Goal: Information Seeking & Learning: Learn about a topic

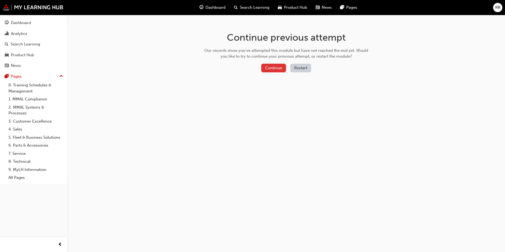
click at [277, 70] on button "Continue" at bounding box center [273, 68] width 25 height 9
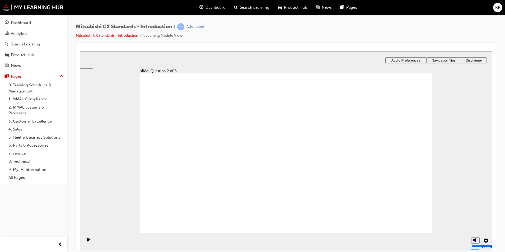
click at [305, 46] on div at bounding box center [286, 146] width 420 height 207
click at [73, 194] on div "Mitsubishi CX Standards - Introduction | Attempted Mitsubishi CX Standards - In…" at bounding box center [285, 127] width 437 height 224
click at [16, 24] on div "Dashboard" at bounding box center [21, 23] width 20 height 6
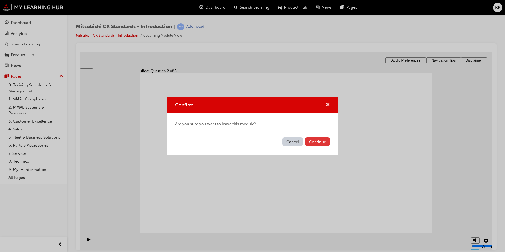
click at [322, 141] on button "Continue" at bounding box center [317, 141] width 25 height 9
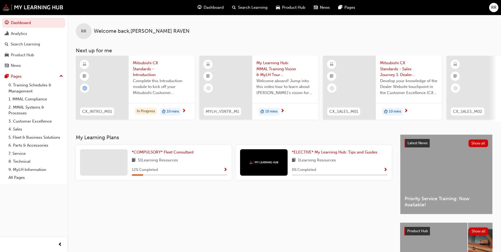
drag, startPoint x: 115, startPoint y: 162, endPoint x: 124, endPoint y: 159, distance: 10.1
click at [115, 163] on div at bounding box center [103, 162] width 47 height 26
click at [157, 153] on span "*COMPULSORY* Fleet Consultant" at bounding box center [163, 152] width 62 height 5
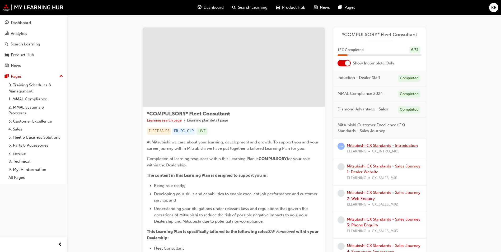
click at [373, 147] on link "Mitsubishi CX Standards - Introduction" at bounding box center [381, 145] width 71 height 5
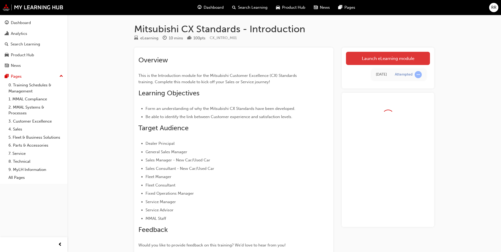
click at [393, 57] on link "Launch eLearning module" at bounding box center [388, 58] width 84 height 13
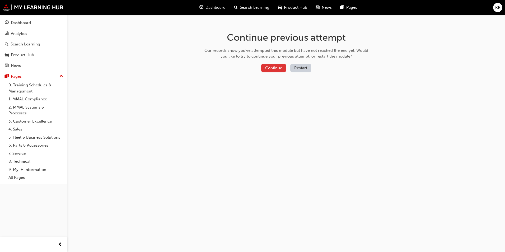
click at [275, 68] on button "Continue" at bounding box center [273, 68] width 25 height 9
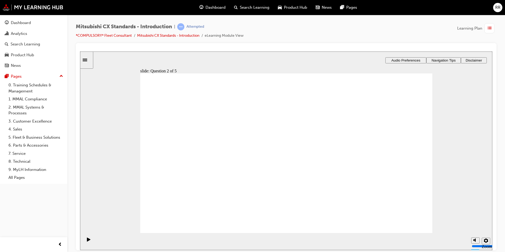
click at [498, 144] on div "Mitsubishi CX Standards - Introduction | Attempted *COMPULSORY* Fleet Consultan…" at bounding box center [285, 127] width 437 height 224
drag, startPoint x: 296, startPoint y: 109, endPoint x: 298, endPoint y: 108, distance: 2.8
click at [404, 36] on div "Mitsubishi CX Standards - Introduction | Attempted *COMPULSORY* Fleet Consultan…" at bounding box center [286, 33] width 420 height 20
click at [24, 23] on div "Dashboard" at bounding box center [21, 23] width 20 height 6
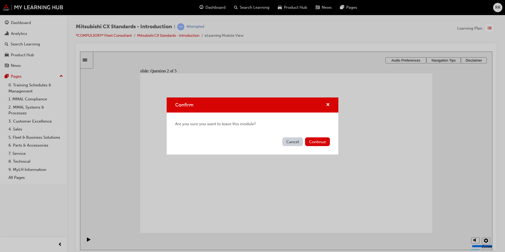
click at [294, 142] on button "Cancel" at bounding box center [292, 141] width 21 height 9
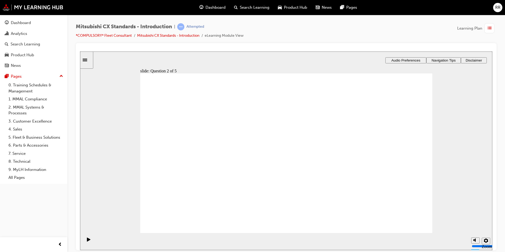
click at [87, 59] on icon "Sidebar Toggle" at bounding box center [85, 59] width 4 height 3
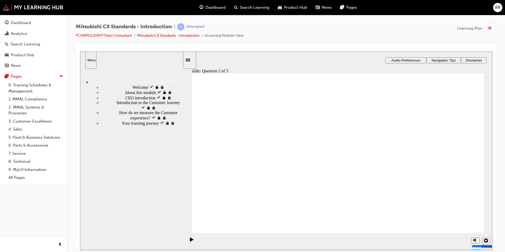
click at [142, 120] on span "How do we measure the Customer experience? visited" at bounding box center [150, 114] width 63 height 9
click at [141, 125] on div "Your learning journey locked Your learning journey" at bounding box center [141, 122] width 81 height 5
click at [136, 120] on div "How do we measure the Customer experience? visited How do we measure the Custom…" at bounding box center [141, 115] width 81 height 10
click at [133, 120] on span "How do we measure the Customer experience? visited" at bounding box center [150, 114] width 63 height 9
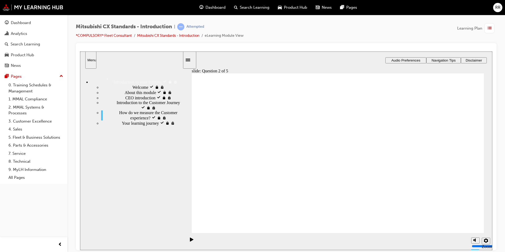
click at [193, 58] on icon "Sidebar Toggle" at bounding box center [189, 59] width 8 height 3
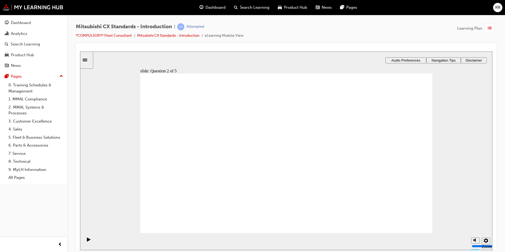
click at [87, 241] on icon "play/pause" at bounding box center [88, 239] width 3 height 4
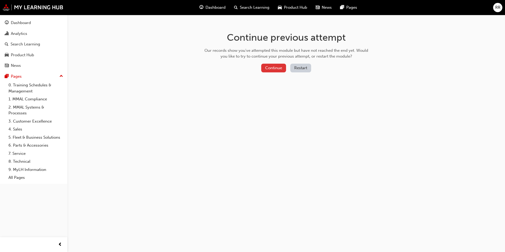
click at [268, 71] on button "Continue" at bounding box center [273, 68] width 25 height 9
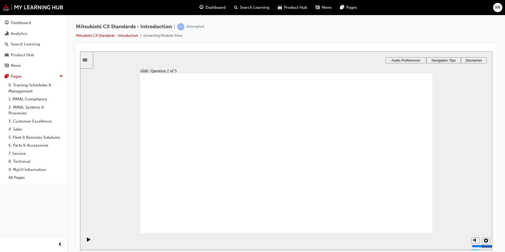
radio input "true"
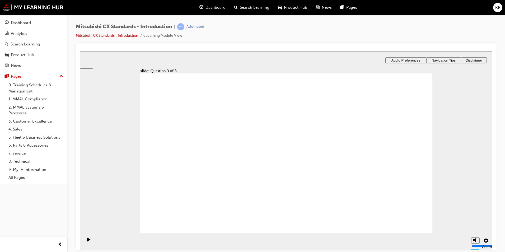
radio input "true"
click at [35, 23] on div "Dashboard" at bounding box center [34, 23] width 58 height 7
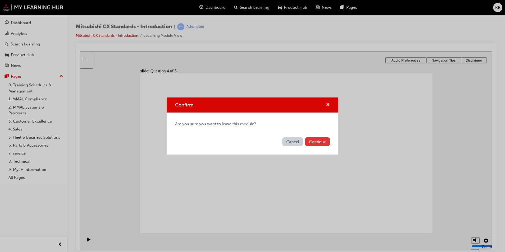
click at [316, 141] on button "Continue" at bounding box center [317, 141] width 25 height 9
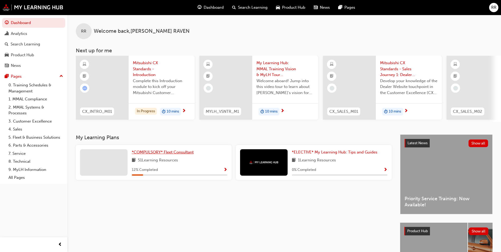
click at [166, 154] on span "*COMPULSORY* Fleet Consultant" at bounding box center [163, 152] width 62 height 5
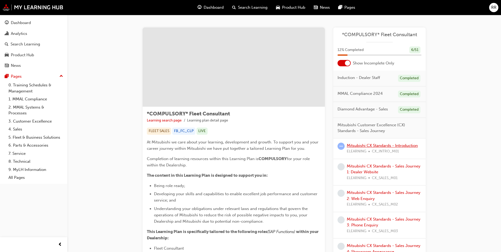
click at [396, 144] on link "Mitsubishi CX Standards - Introduction" at bounding box center [381, 145] width 71 height 5
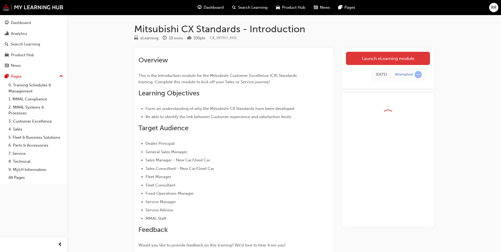
click at [388, 61] on link "Launch eLearning module" at bounding box center [388, 58] width 84 height 13
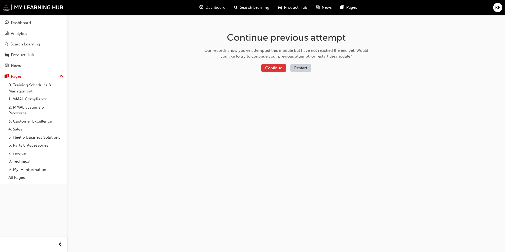
click at [283, 66] on button "Continue" at bounding box center [273, 68] width 25 height 9
click at [280, 69] on button "Continue" at bounding box center [273, 68] width 25 height 9
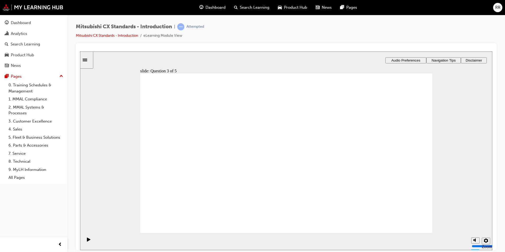
drag, startPoint x: 290, startPoint y: 153, endPoint x: 323, endPoint y: 166, distance: 35.8
radio input "true"
